Goal: Transaction & Acquisition: Purchase product/service

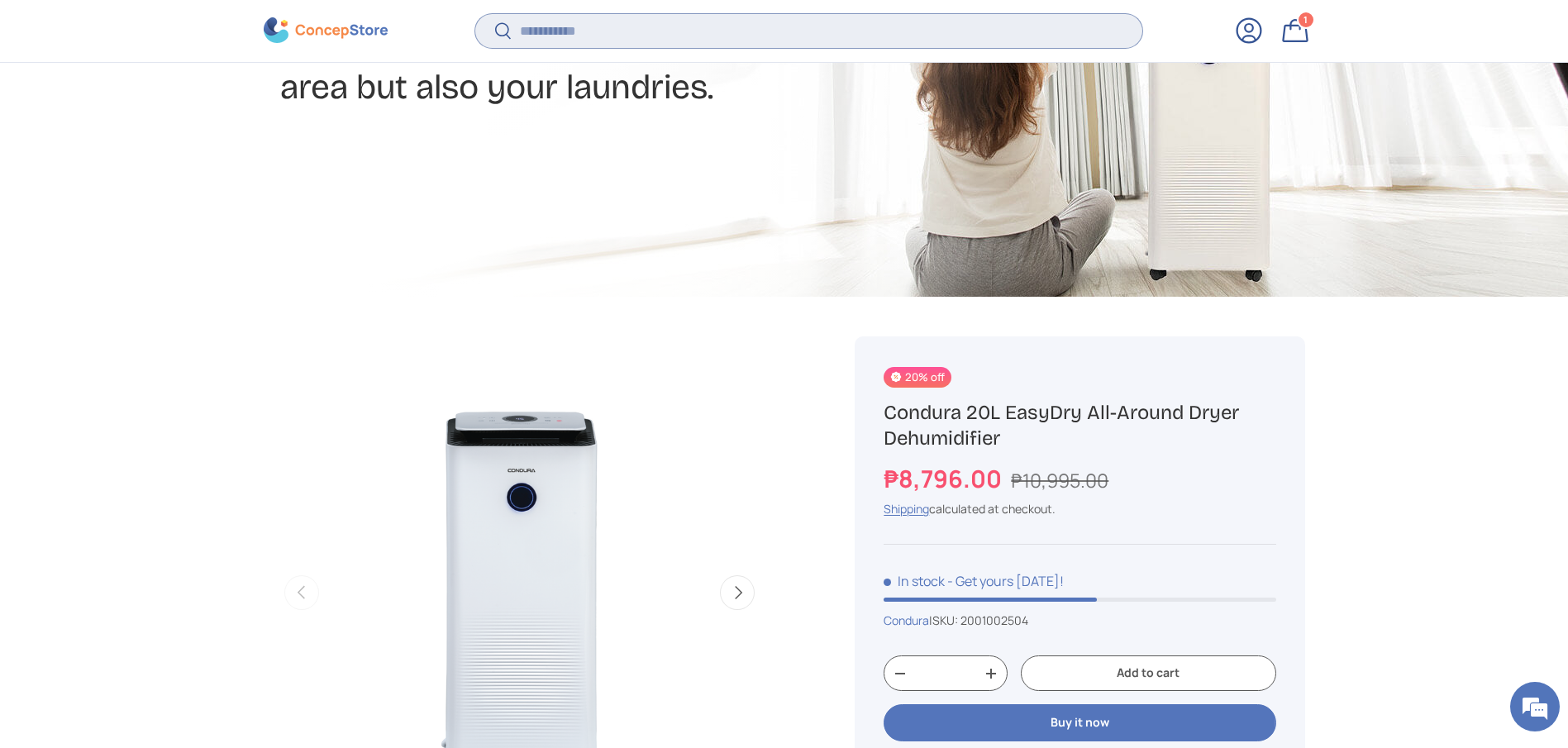
click at [648, 25] on input "Search" at bounding box center [808, 31] width 666 height 34
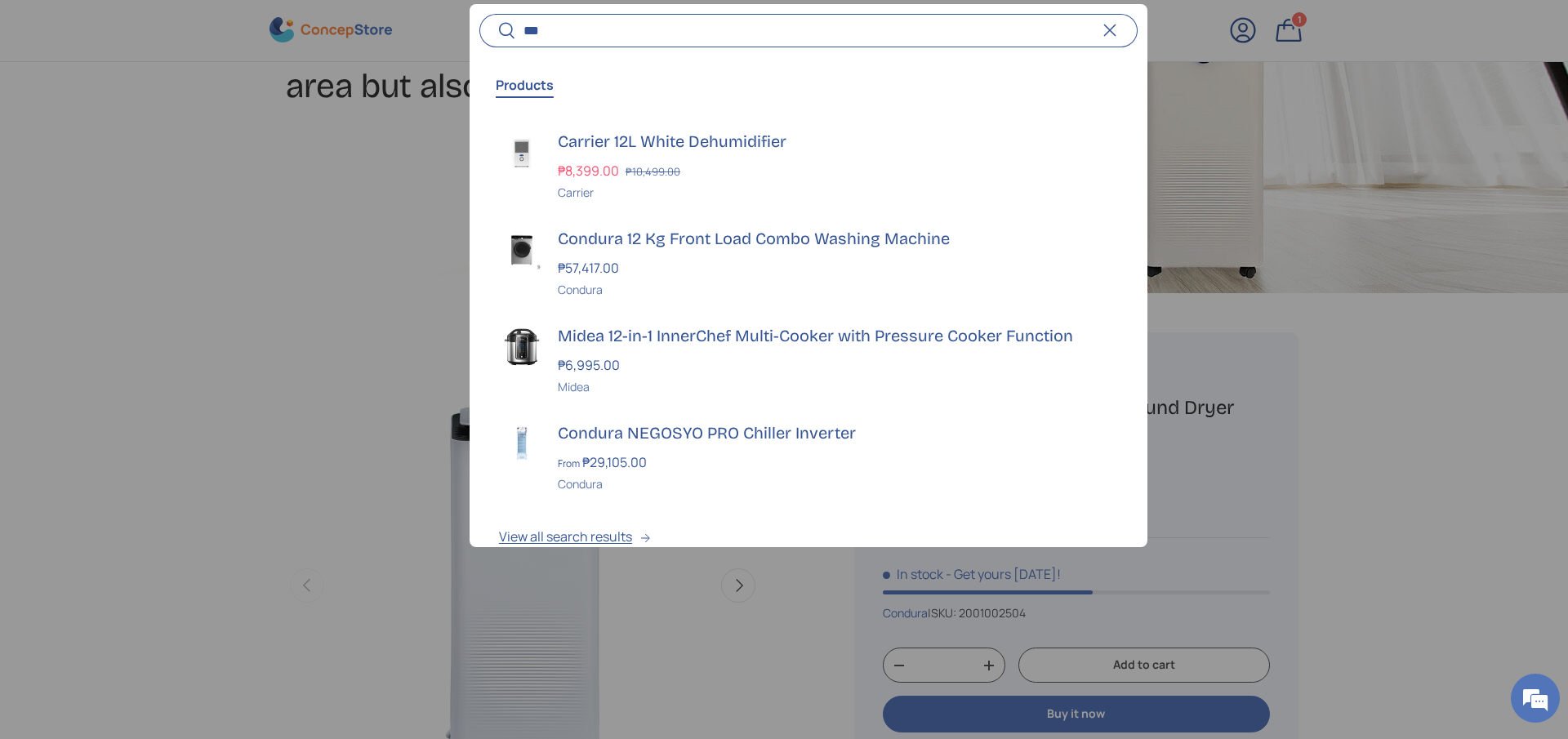
type input "***"
click at [479, 13] on button "Search" at bounding box center [498, 32] width 37 height 39
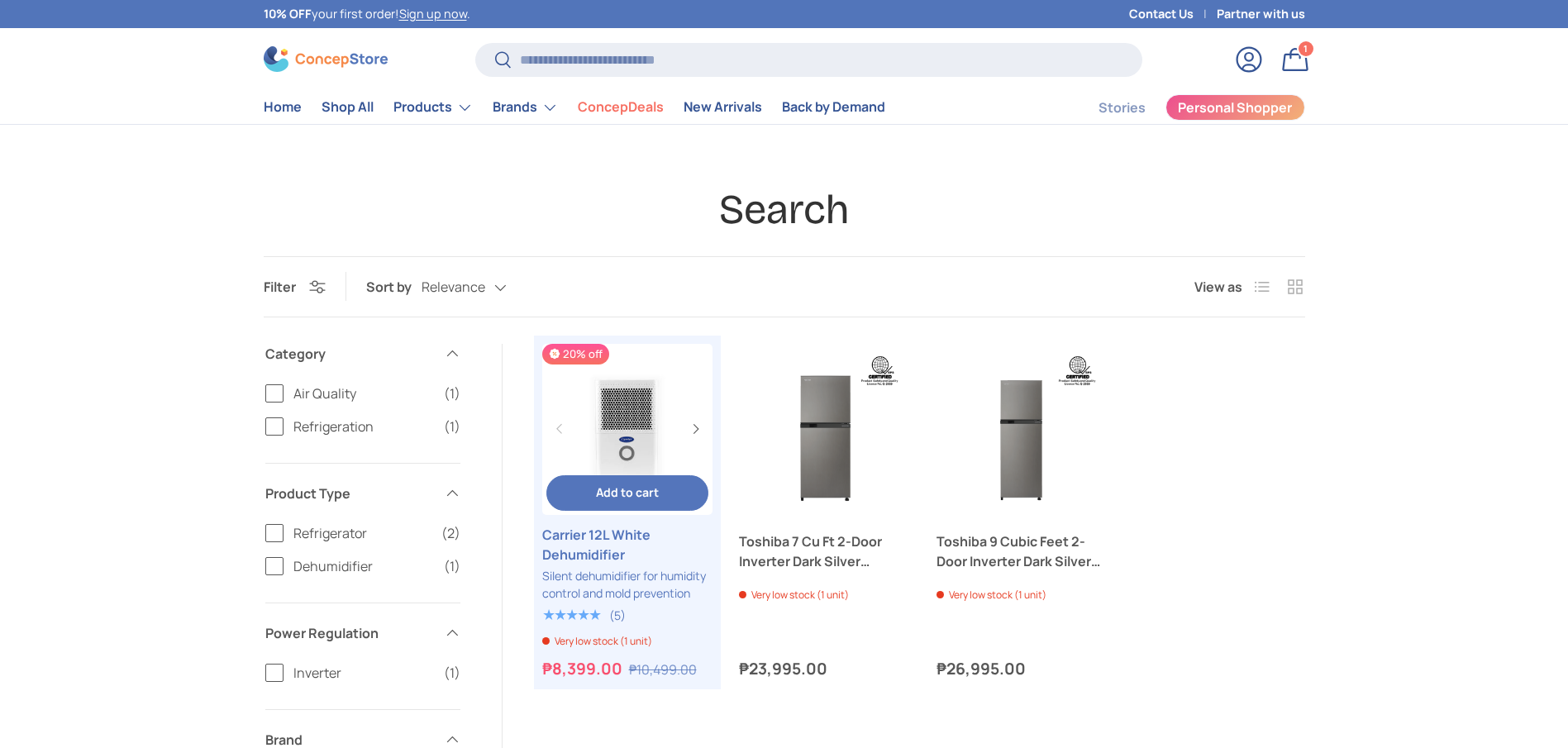
click at [587, 530] on link "Carrier 12L White Dehumidifier" at bounding box center [627, 545] width 171 height 40
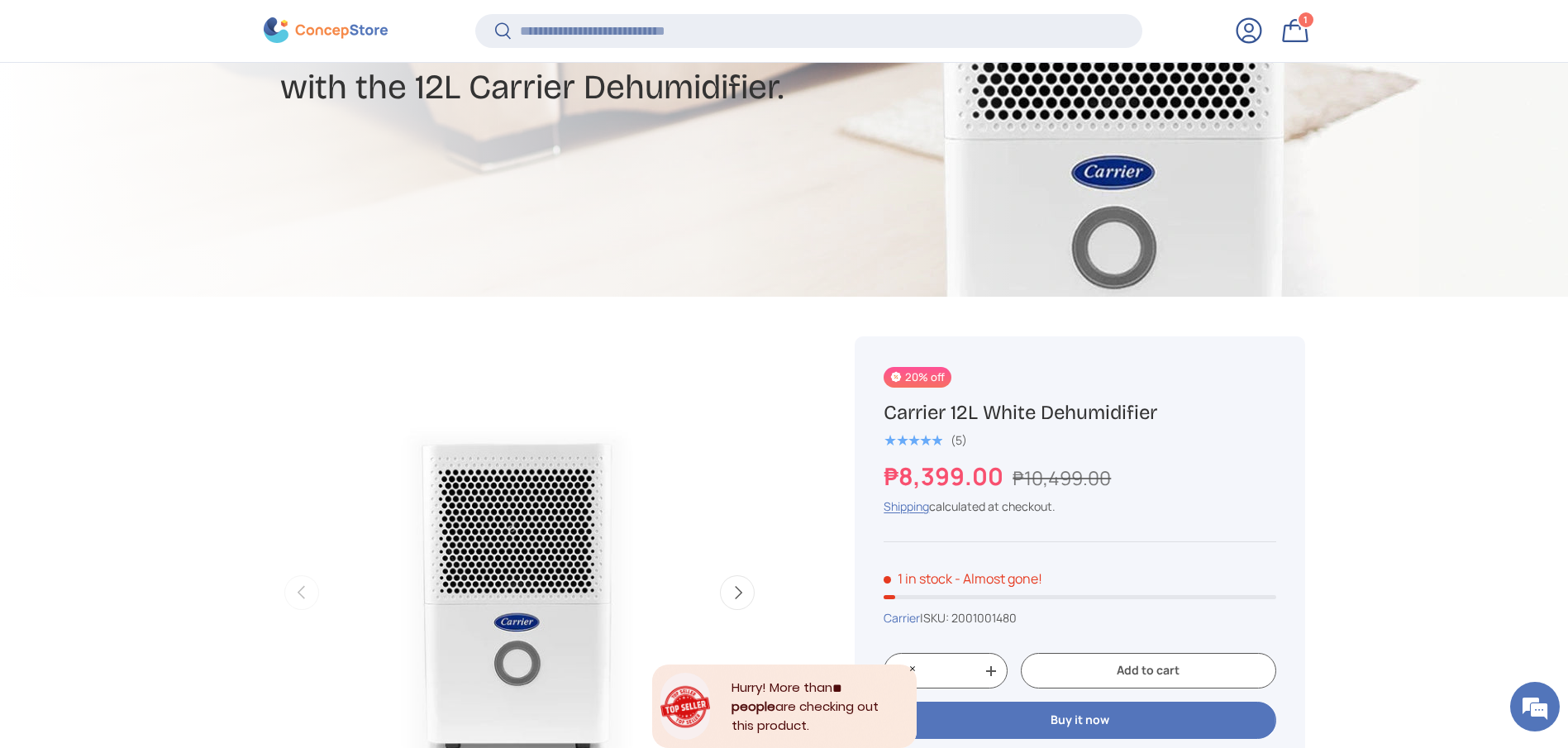
drag, startPoint x: 1168, startPoint y: 415, endPoint x: 878, endPoint y: 408, distance: 290.1
click at [878, 408] on div "20% off Carrier 12L White Dehumidifier ★★★★★ (5) ₱8,399.00 ₱10,499.00 Unit pric…" at bounding box center [1079, 620] width 450 height 569
copy h1 "Carrier 12L White Dehumidifier"
drag, startPoint x: 1011, startPoint y: 477, endPoint x: 1107, endPoint y: 481, distance: 96.1
click at [1110, 483] on div "₱8,399.00 ₱10,499.00" at bounding box center [1080, 476] width 392 height 35
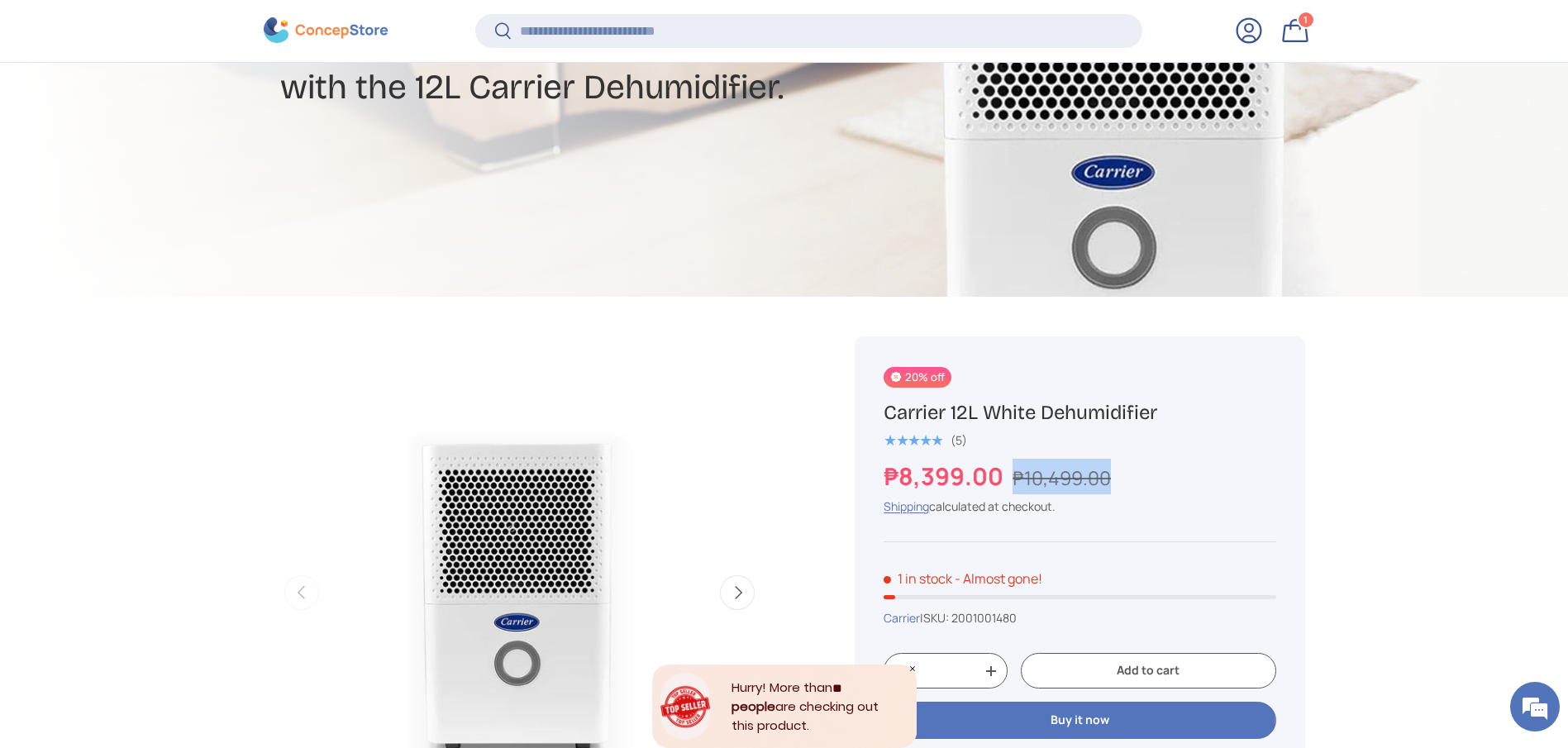
copy s "₱10,499.00"
drag, startPoint x: 1002, startPoint y: 476, endPoint x: 874, endPoint y: 470, distance: 128.1
click at [874, 470] on div "20% off Carrier 12L White Dehumidifier ★★★★★ (5) ₱8,399.00 ₱10,499.00 Unit pric…" at bounding box center [1079, 620] width 450 height 569
copy strong "₱8,399.00"
